Goal: Task Accomplishment & Management: Use online tool/utility

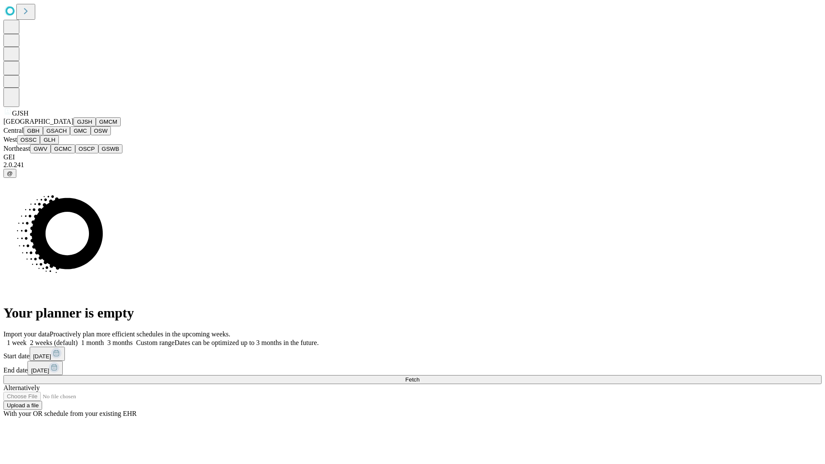
click at [73, 126] on button "GJSH" at bounding box center [84, 121] width 22 height 9
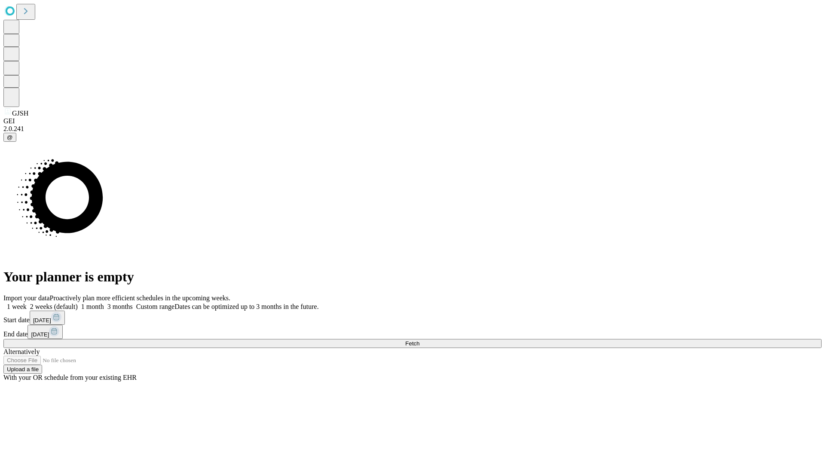
click at [104, 303] on label "1 month" at bounding box center [91, 306] width 26 height 7
click at [419, 340] on span "Fetch" at bounding box center [412, 343] width 14 height 6
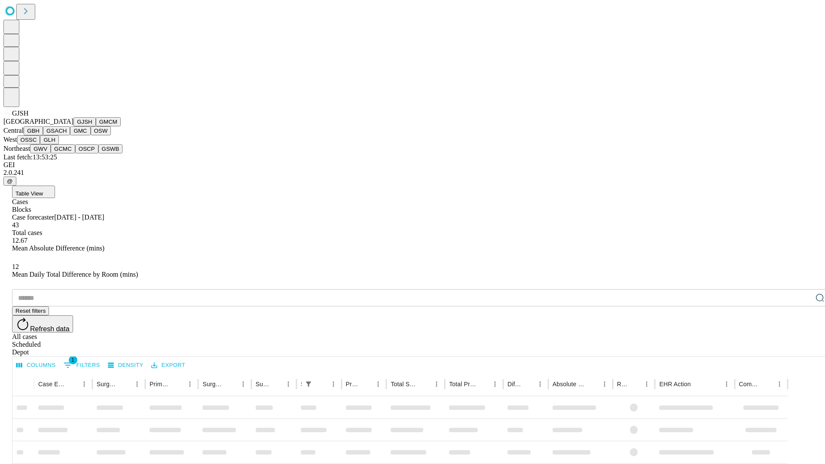
click at [96, 126] on button "GMCM" at bounding box center [108, 121] width 25 height 9
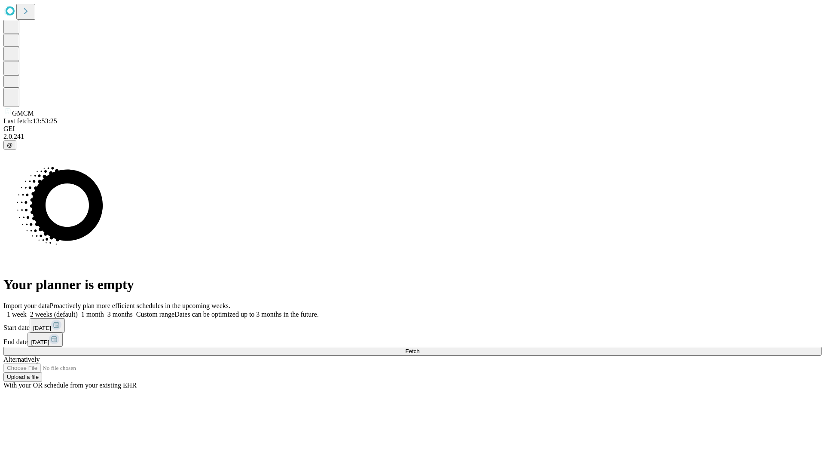
click at [104, 311] on label "1 month" at bounding box center [91, 314] width 26 height 7
click at [419, 348] on span "Fetch" at bounding box center [412, 351] width 14 height 6
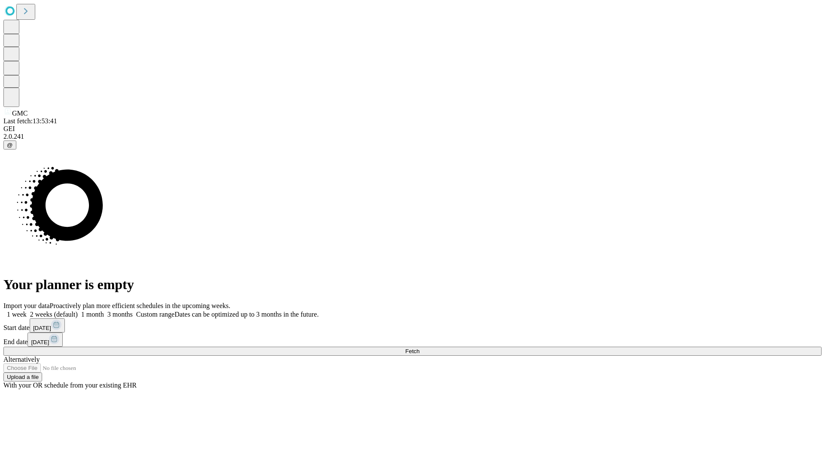
click at [104, 311] on label "1 month" at bounding box center [91, 314] width 26 height 7
click at [419, 348] on span "Fetch" at bounding box center [412, 351] width 14 height 6
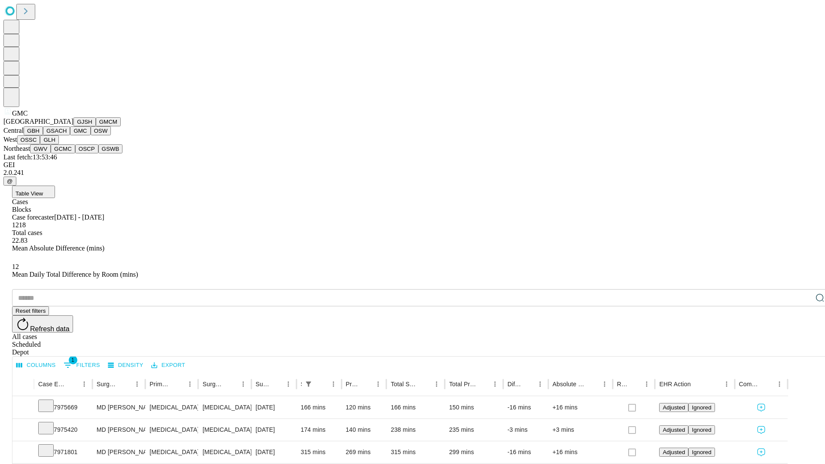
click at [91, 135] on button "OSW" at bounding box center [101, 130] width 21 height 9
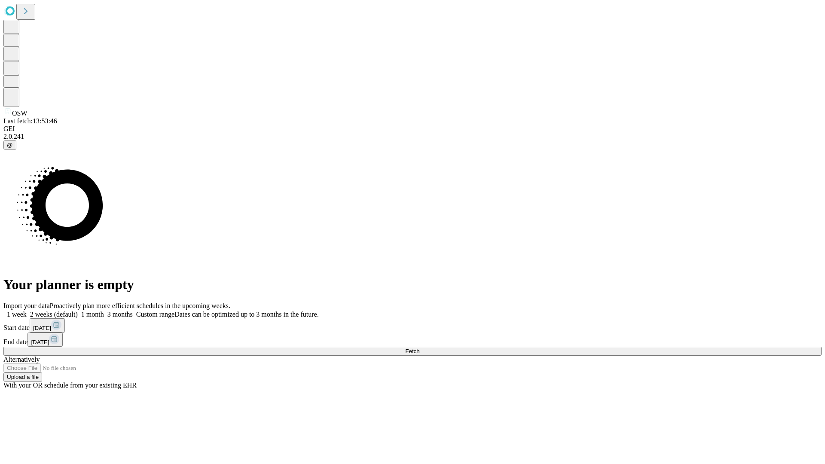
click at [104, 311] on label "1 month" at bounding box center [91, 314] width 26 height 7
click at [419, 348] on span "Fetch" at bounding box center [412, 351] width 14 height 6
click at [104, 311] on label "1 month" at bounding box center [91, 314] width 26 height 7
click at [419, 348] on span "Fetch" at bounding box center [412, 351] width 14 height 6
click at [104, 311] on label "1 month" at bounding box center [91, 314] width 26 height 7
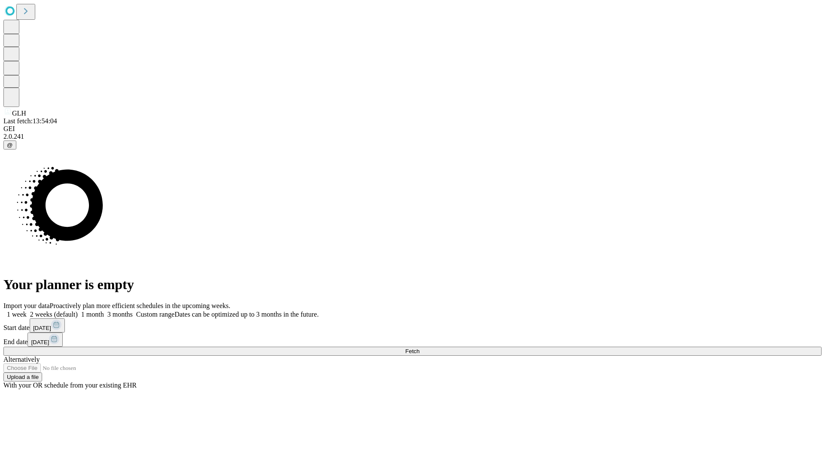
click at [419, 348] on span "Fetch" at bounding box center [412, 351] width 14 height 6
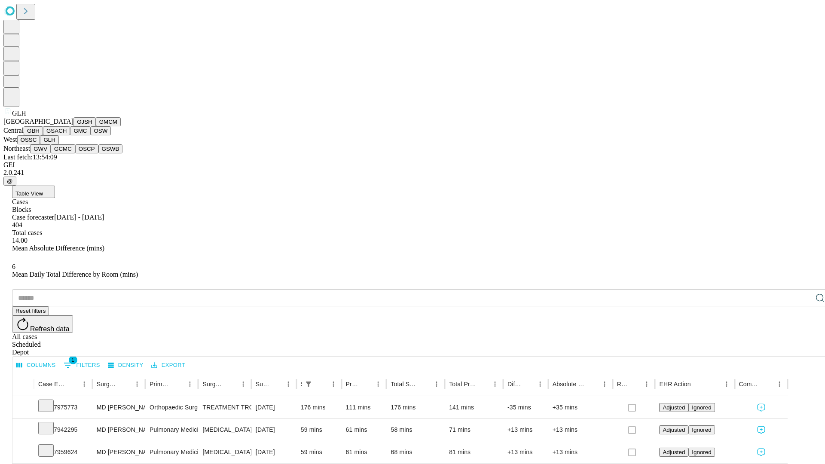
click at [51, 153] on button "GWV" at bounding box center [40, 148] width 21 height 9
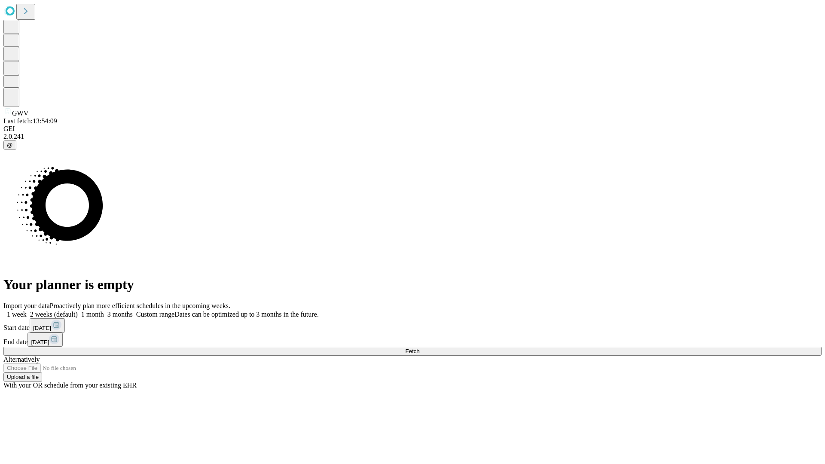
click at [104, 311] on label "1 month" at bounding box center [91, 314] width 26 height 7
click at [419, 348] on span "Fetch" at bounding box center [412, 351] width 14 height 6
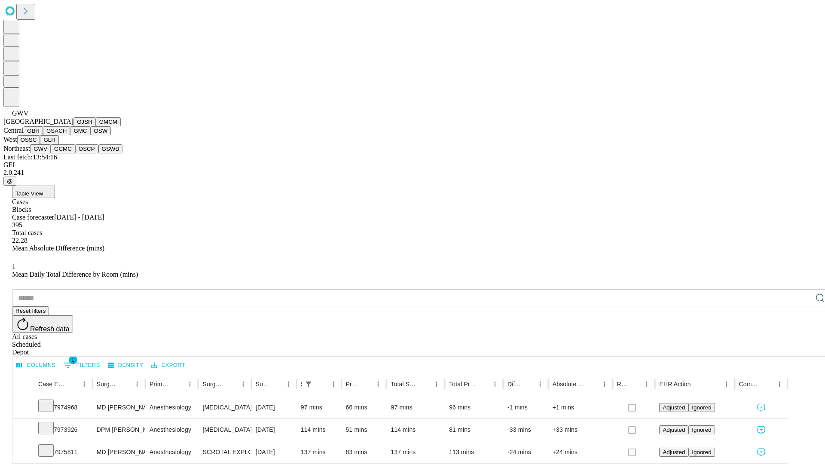
click at [67, 153] on button "GCMC" at bounding box center [63, 148] width 24 height 9
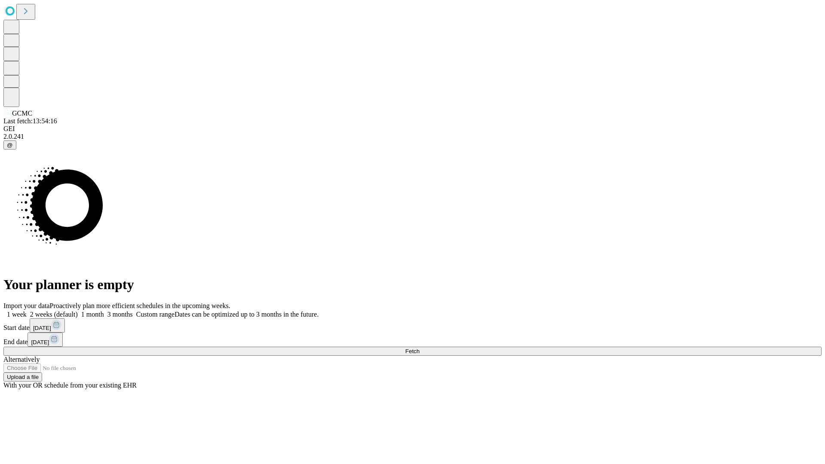
click at [104, 311] on label "1 month" at bounding box center [91, 314] width 26 height 7
click at [419, 348] on span "Fetch" at bounding box center [412, 351] width 14 height 6
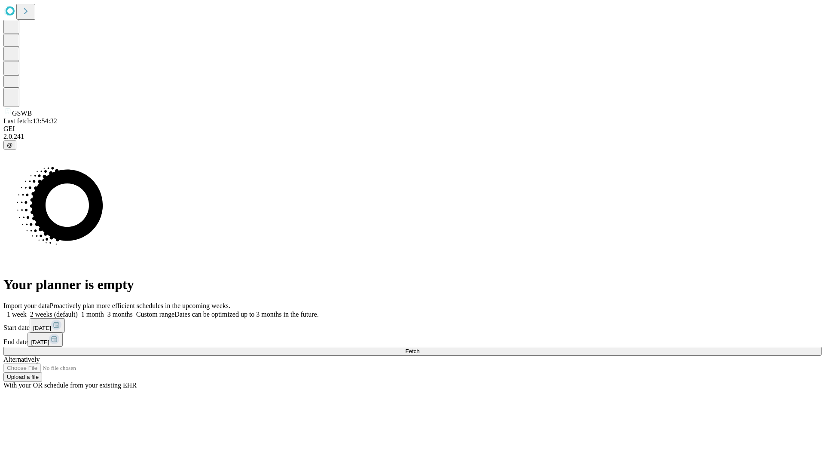
click at [104, 311] on label "1 month" at bounding box center [91, 314] width 26 height 7
click at [419, 348] on span "Fetch" at bounding box center [412, 351] width 14 height 6
